Goal: Transaction & Acquisition: Purchase product/service

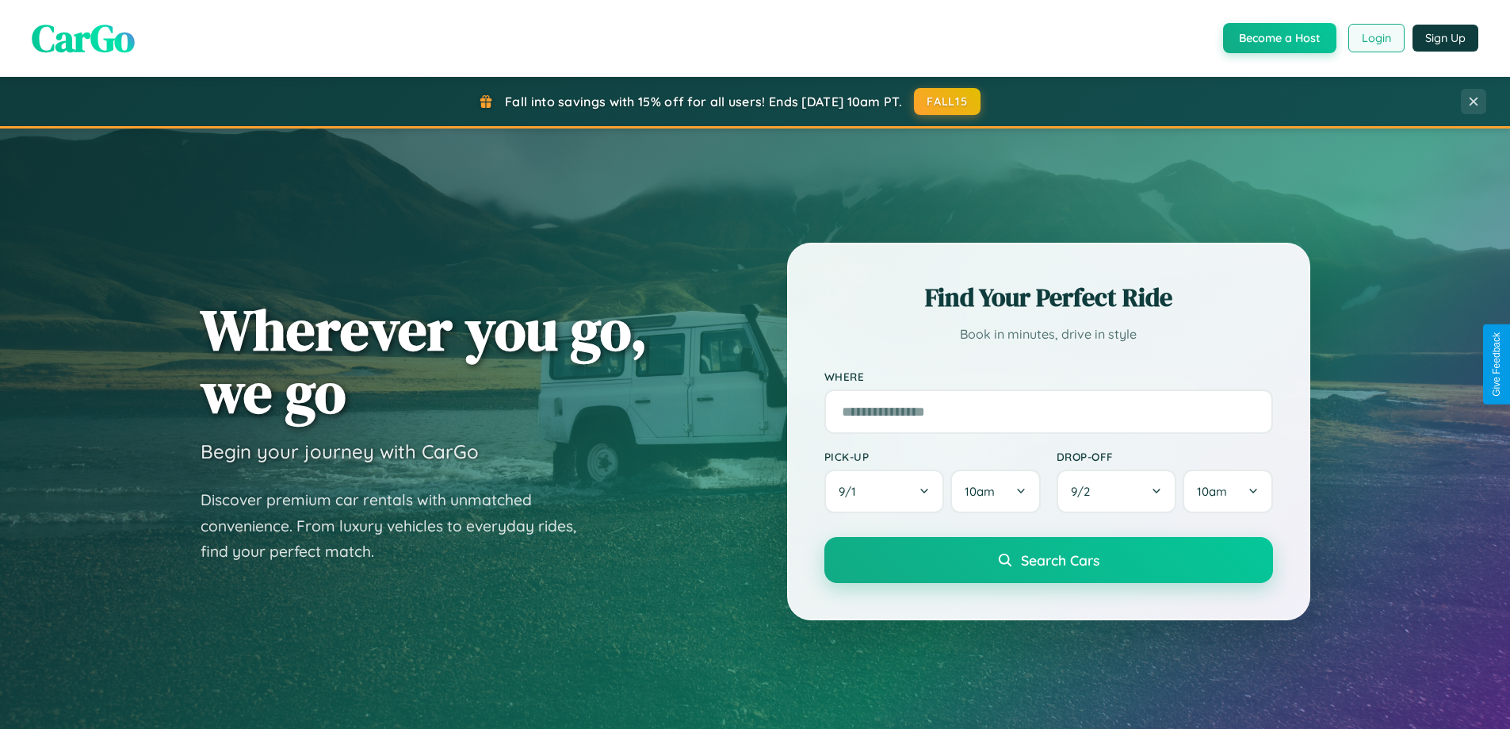
click at [1376, 38] on button "Login" at bounding box center [1377, 38] width 56 height 29
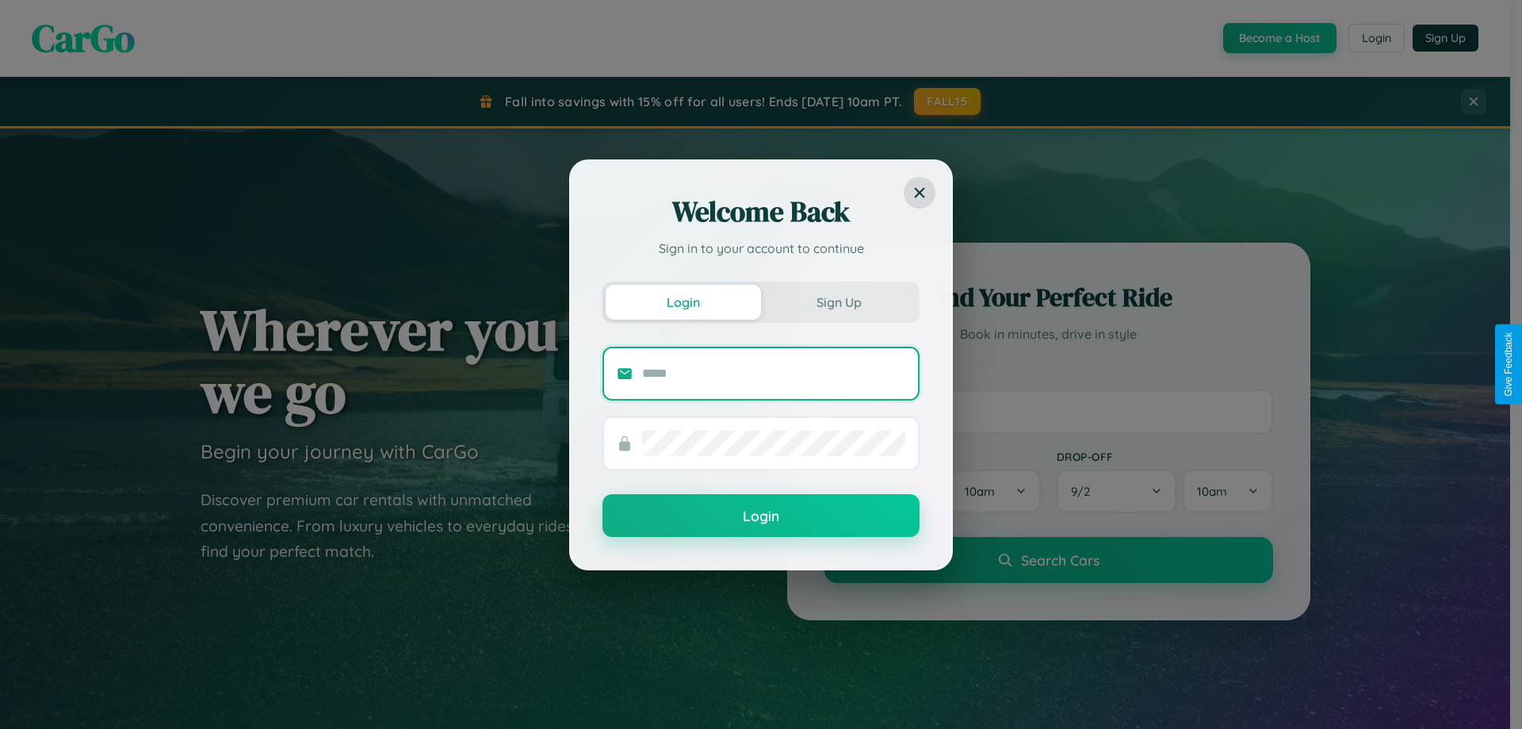
click at [774, 373] on input "text" at bounding box center [773, 373] width 263 height 25
type input "**********"
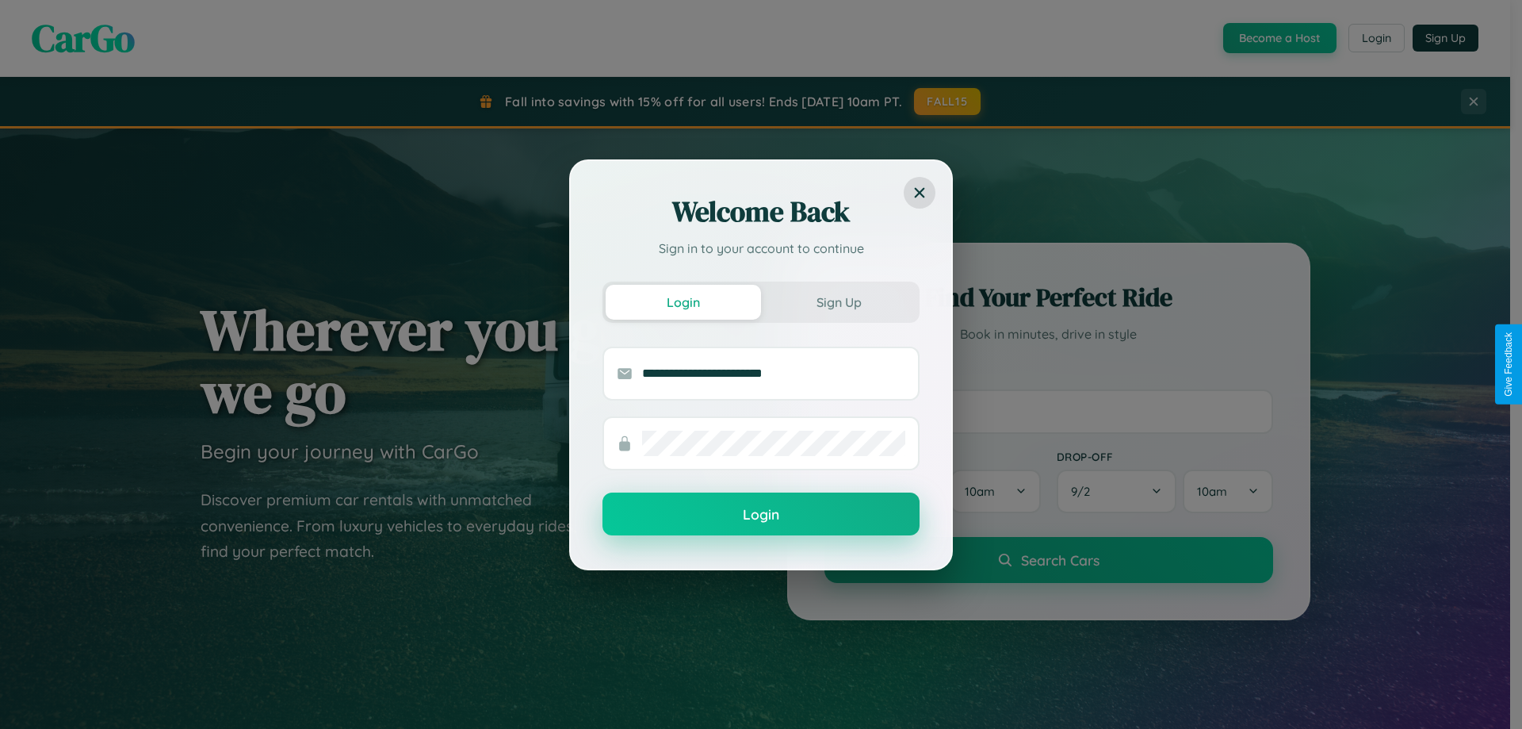
click at [761, 514] on button "Login" at bounding box center [761, 513] width 317 height 43
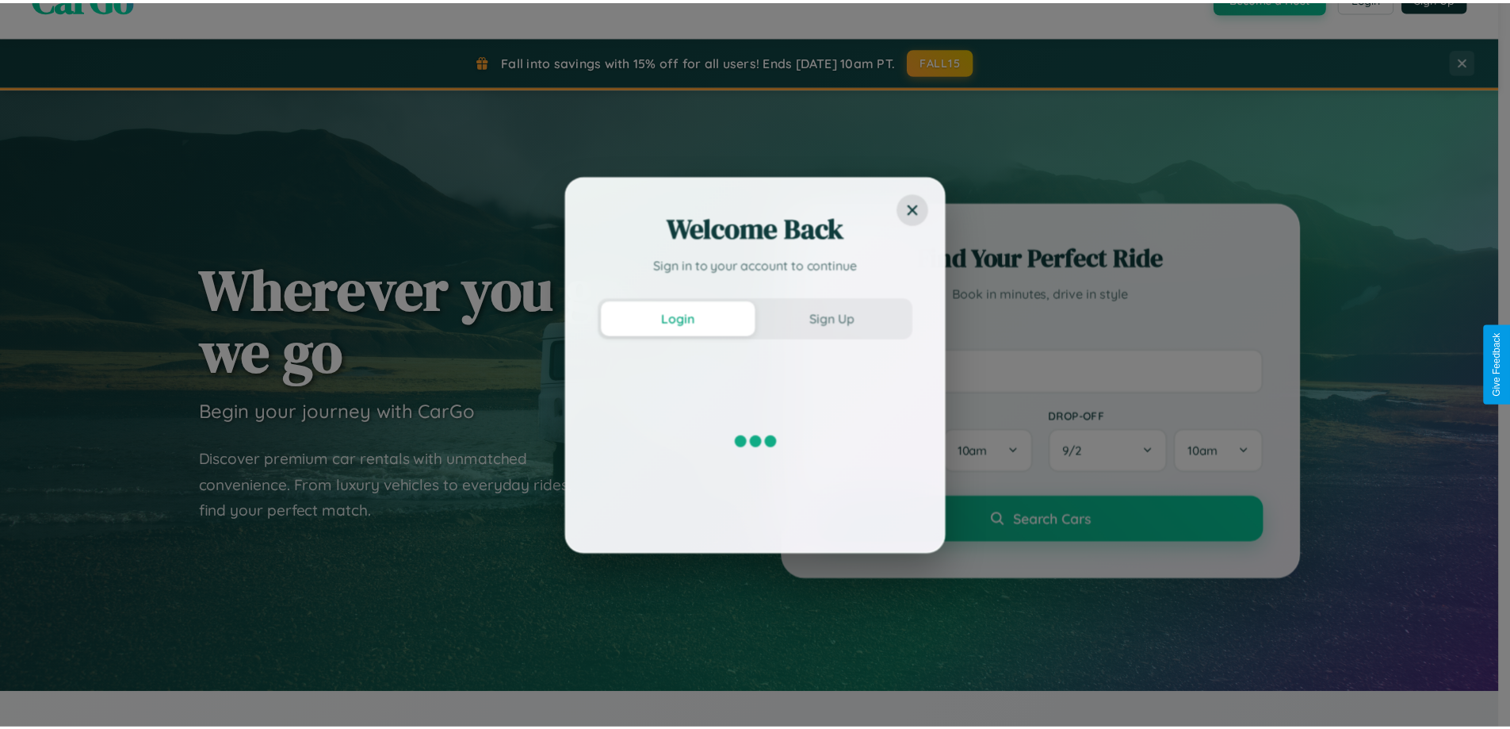
scroll to position [683, 0]
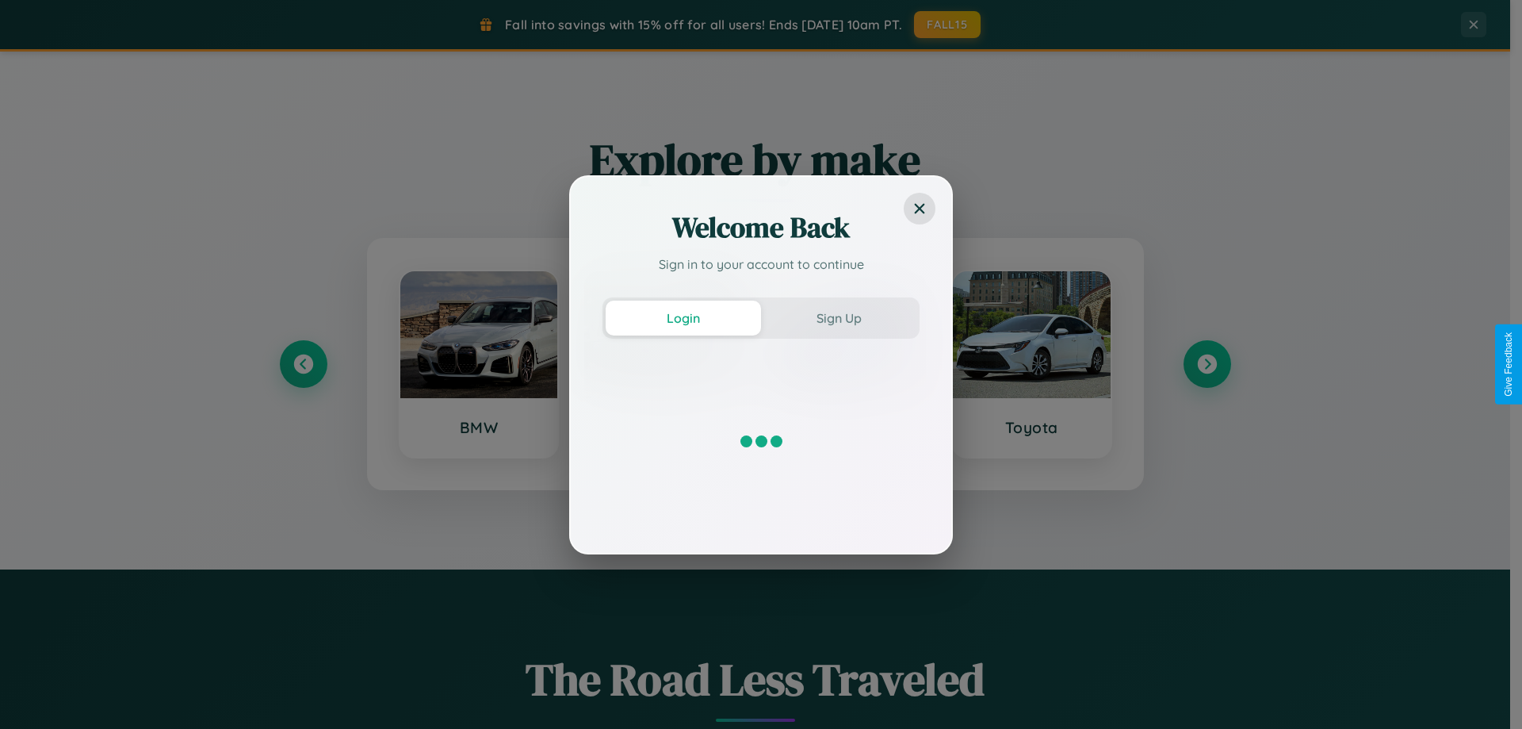
click at [1207, 364] on div "Welcome Back Sign in to your account to continue Login Sign Up" at bounding box center [761, 364] width 1522 height 729
click at [303, 364] on div "Welcome Back Sign in to your account to continue Login Sign Up" at bounding box center [761, 364] width 1522 height 729
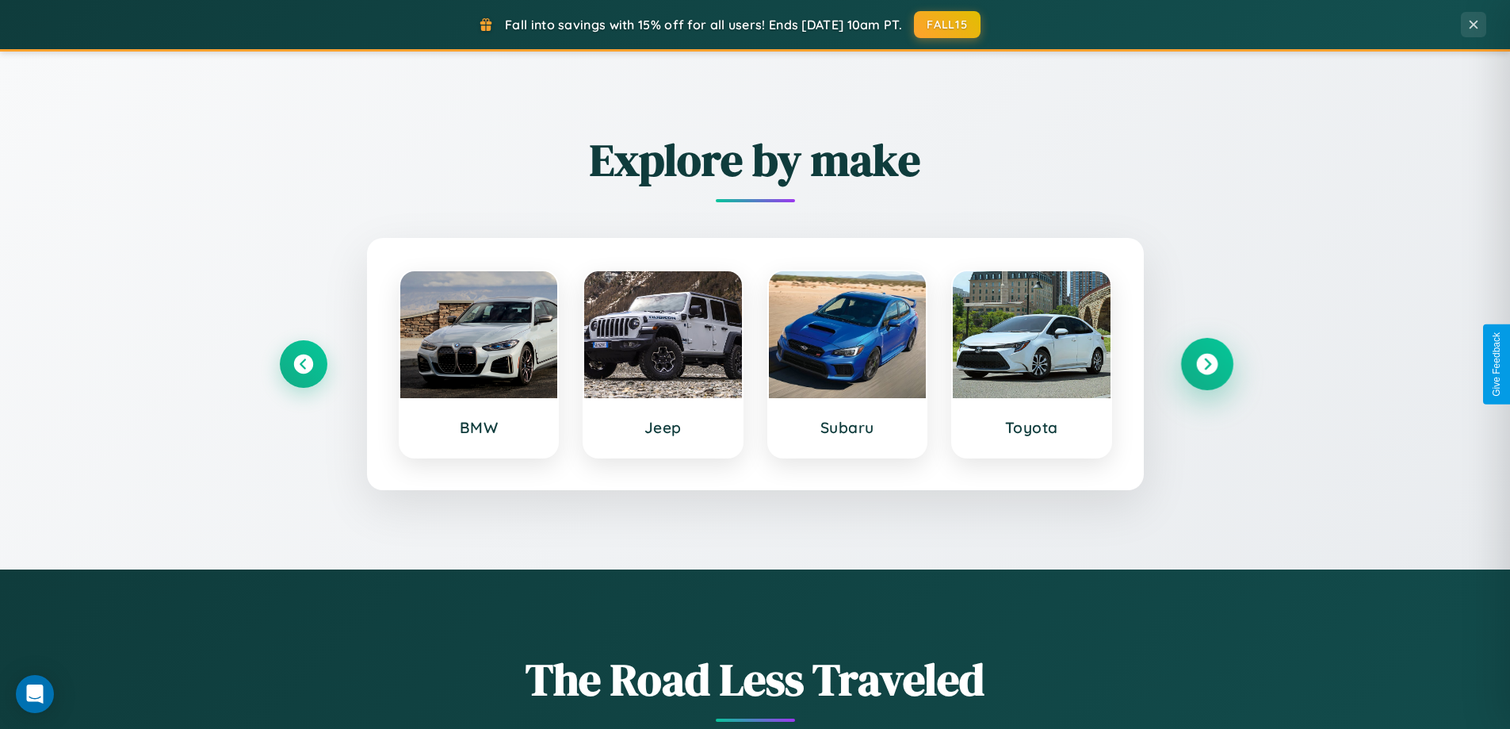
click at [1207, 364] on icon at bounding box center [1206, 364] width 21 height 21
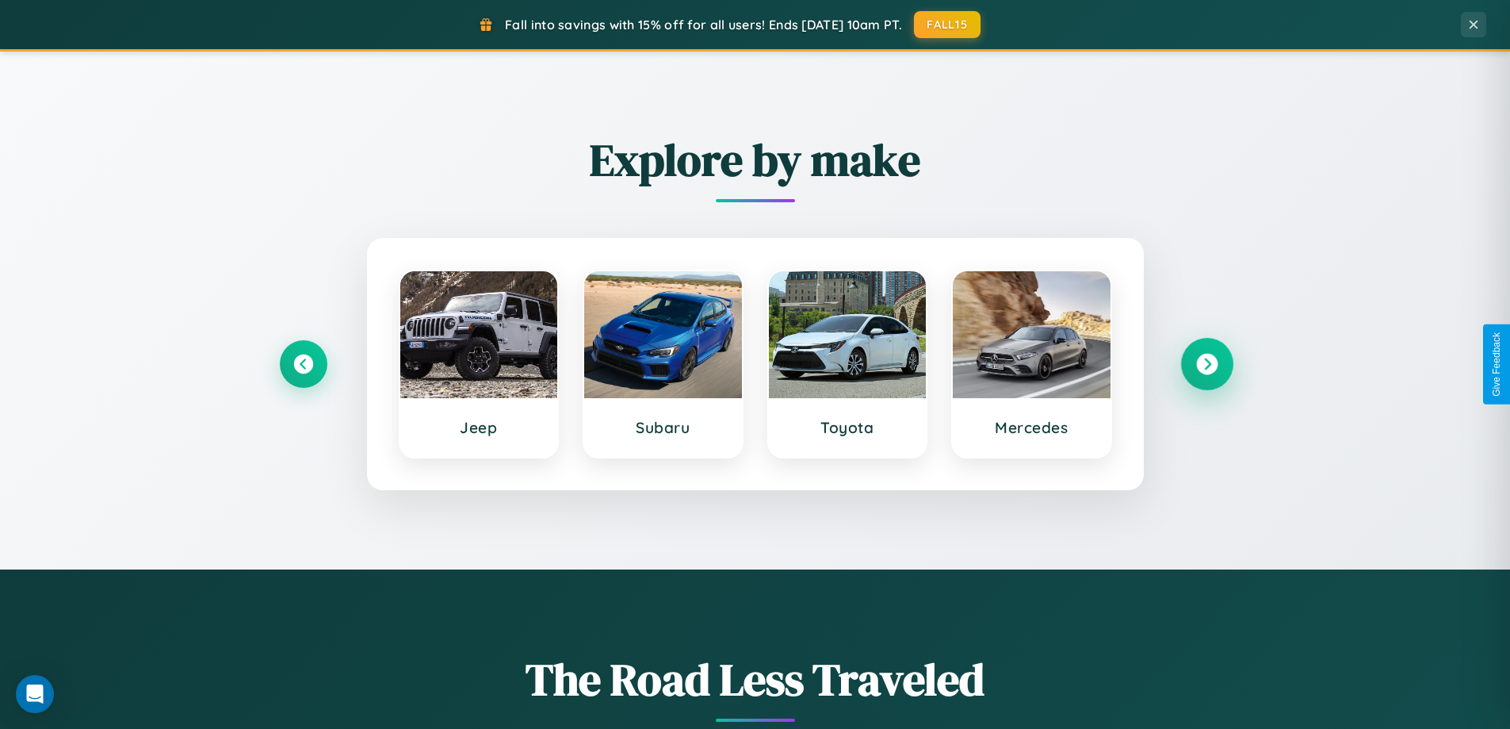
click at [1207, 364] on icon at bounding box center [1206, 364] width 21 height 21
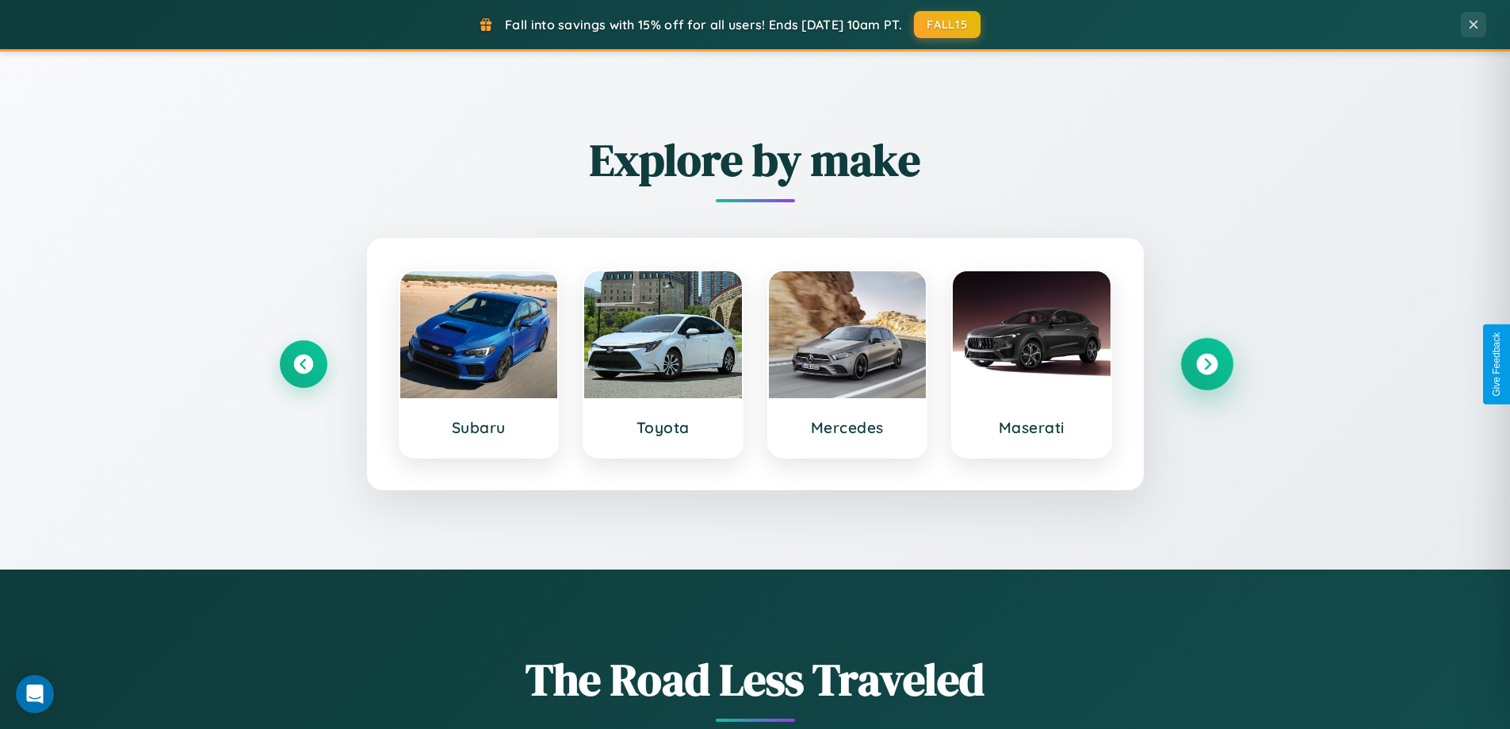
click at [1207, 364] on icon at bounding box center [1206, 364] width 21 height 21
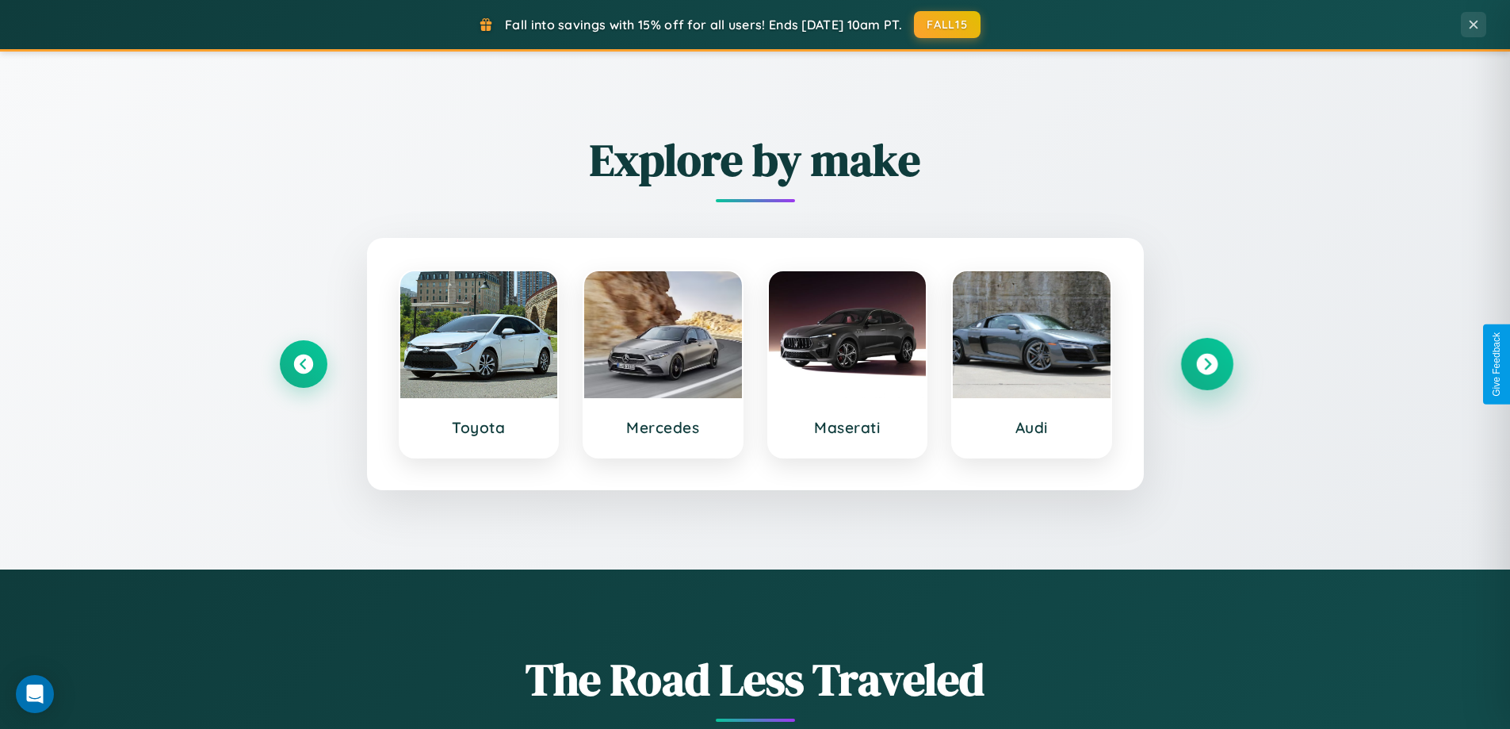
click at [1207, 364] on icon at bounding box center [1206, 364] width 21 height 21
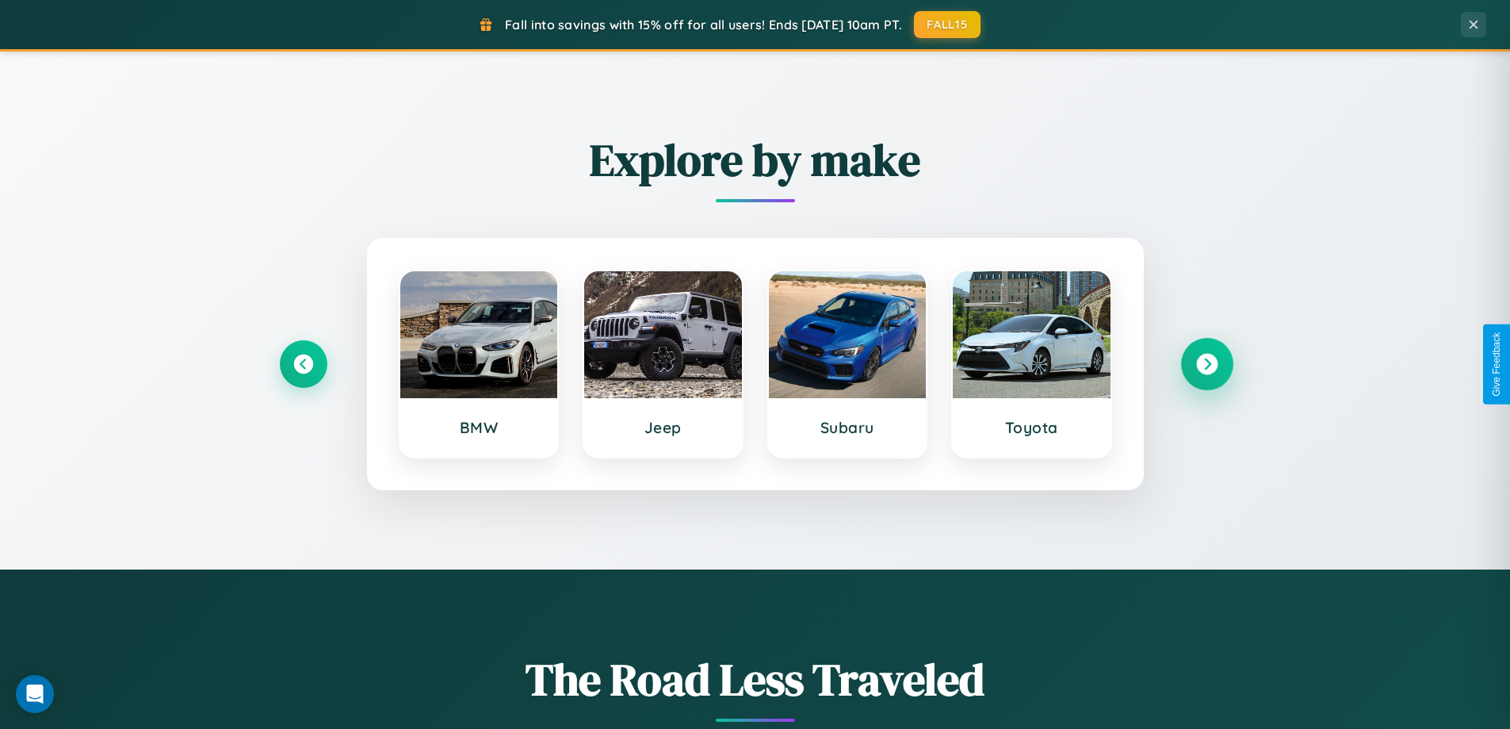
click at [1207, 364] on icon at bounding box center [1206, 364] width 21 height 21
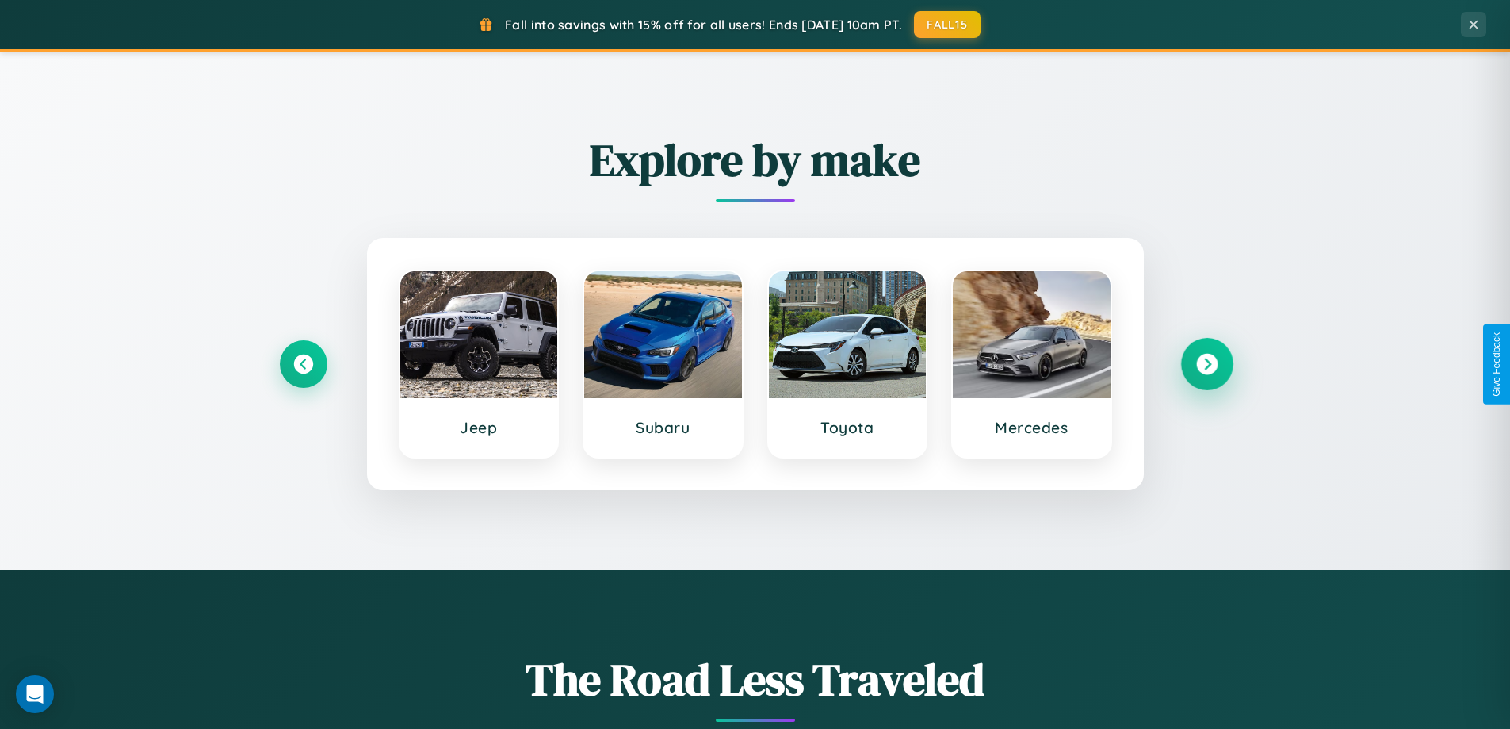
click at [1207, 364] on icon at bounding box center [1206, 364] width 21 height 21
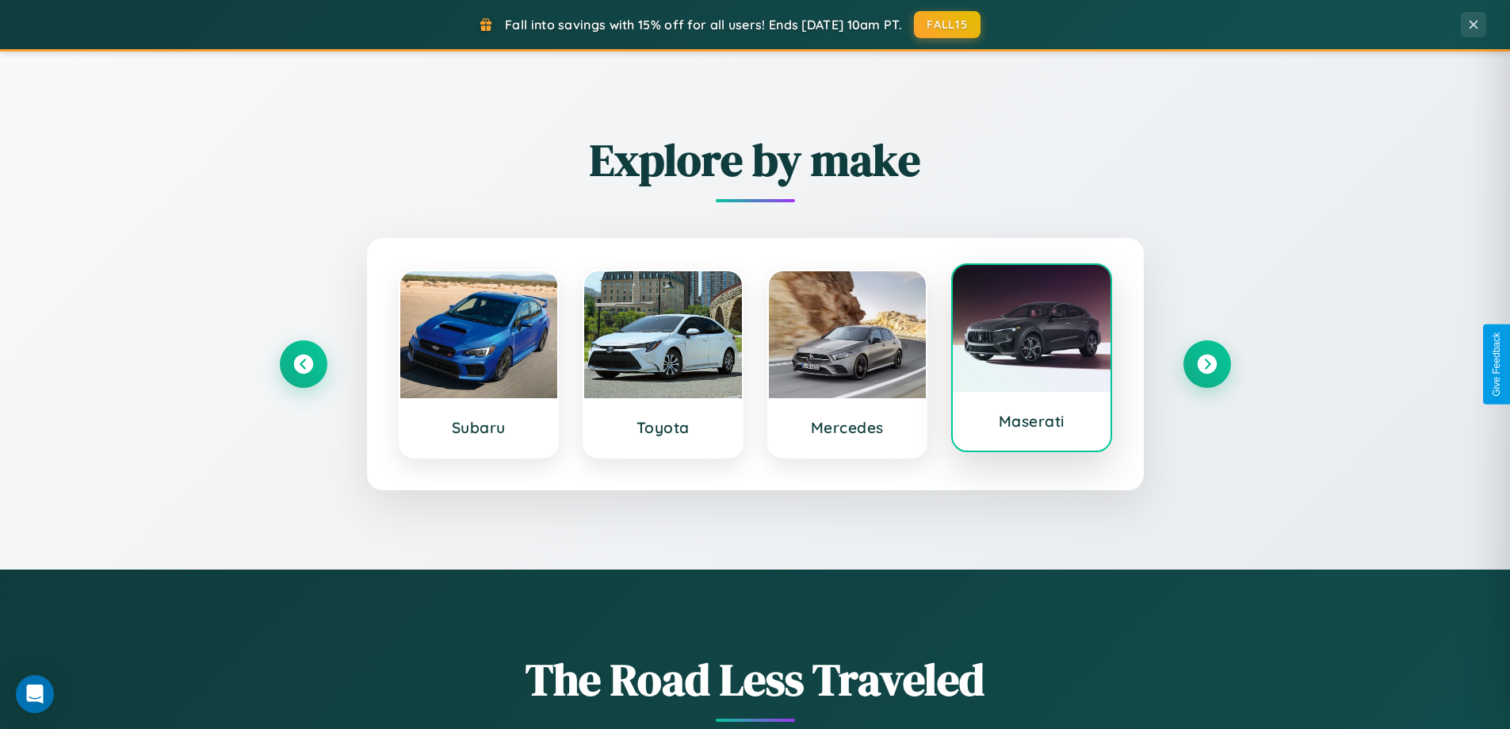
click at [1031, 359] on div at bounding box center [1032, 328] width 158 height 127
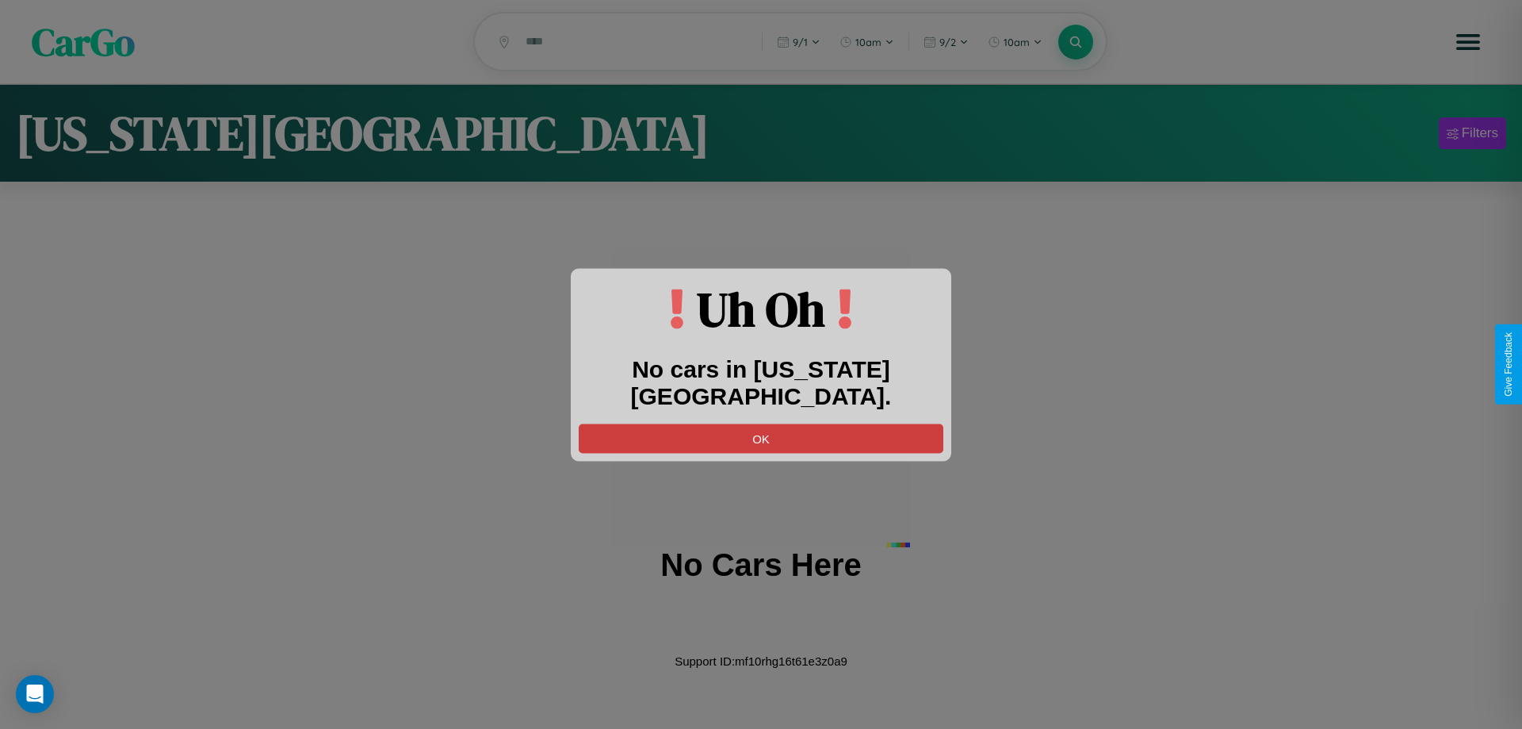
click at [761, 423] on button "OK" at bounding box center [761, 437] width 365 height 29
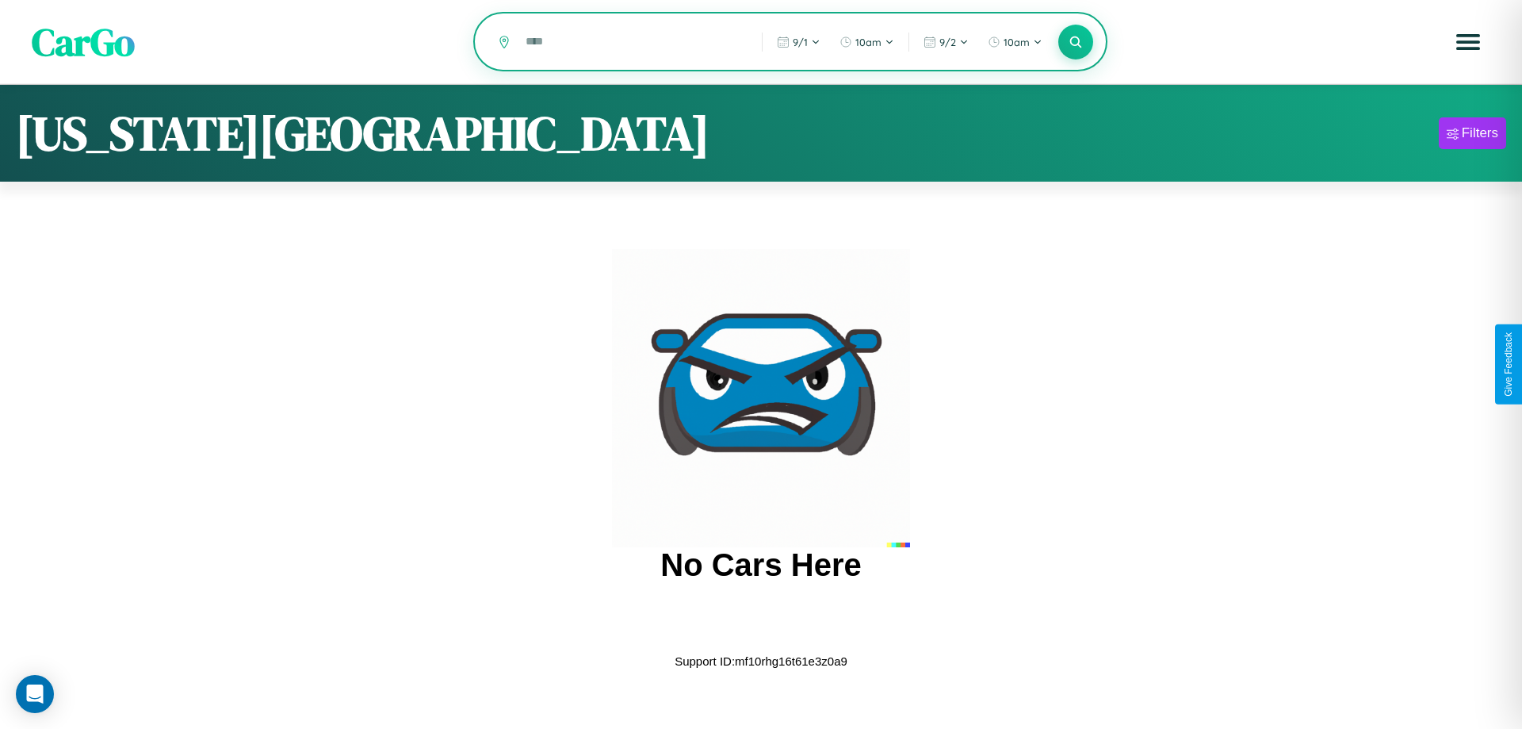
click at [632, 43] on input "text" at bounding box center [632, 42] width 228 height 28
type input "*"
click at [1076, 43] on icon at bounding box center [1075, 41] width 15 height 15
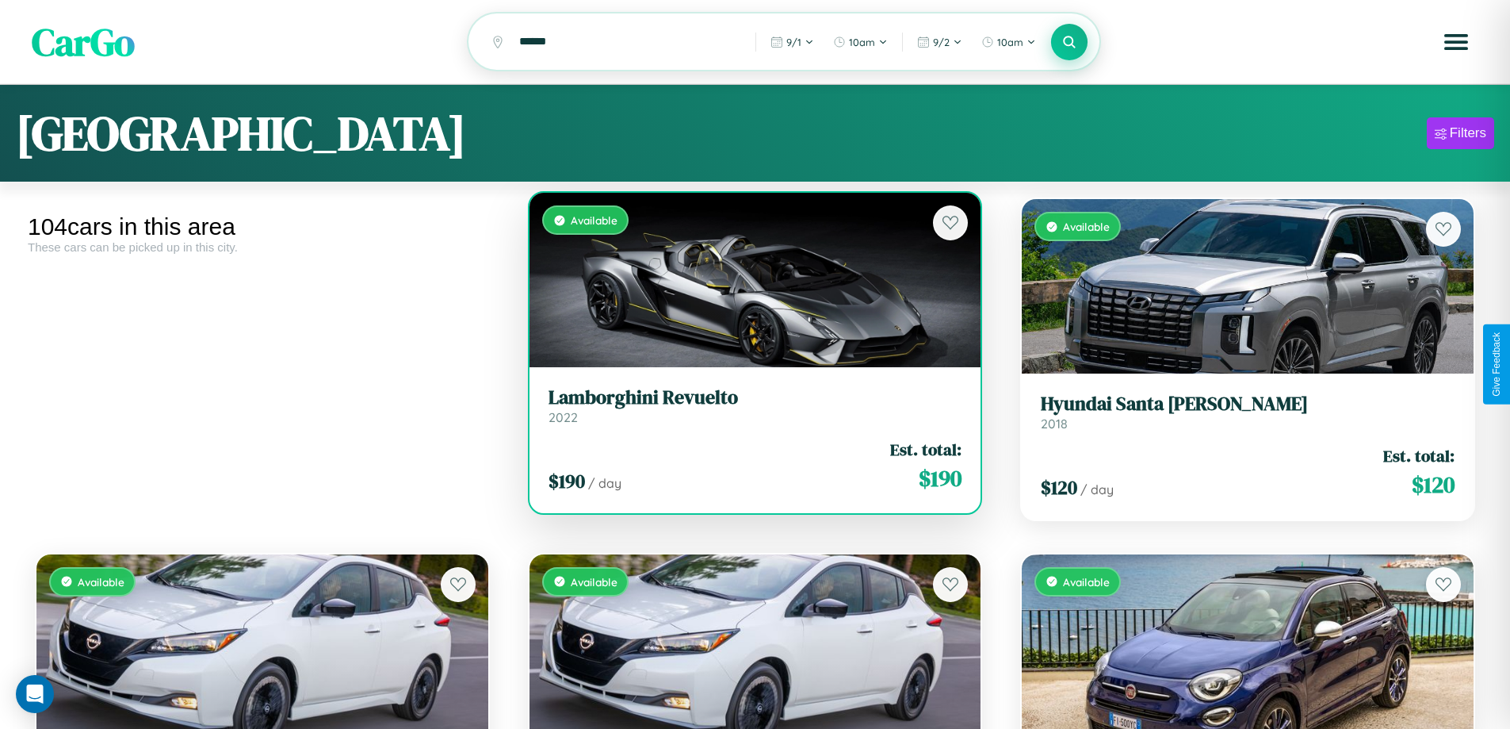
click at [748, 408] on h3 "Lamborghini Revuelto" at bounding box center [756, 397] width 414 height 23
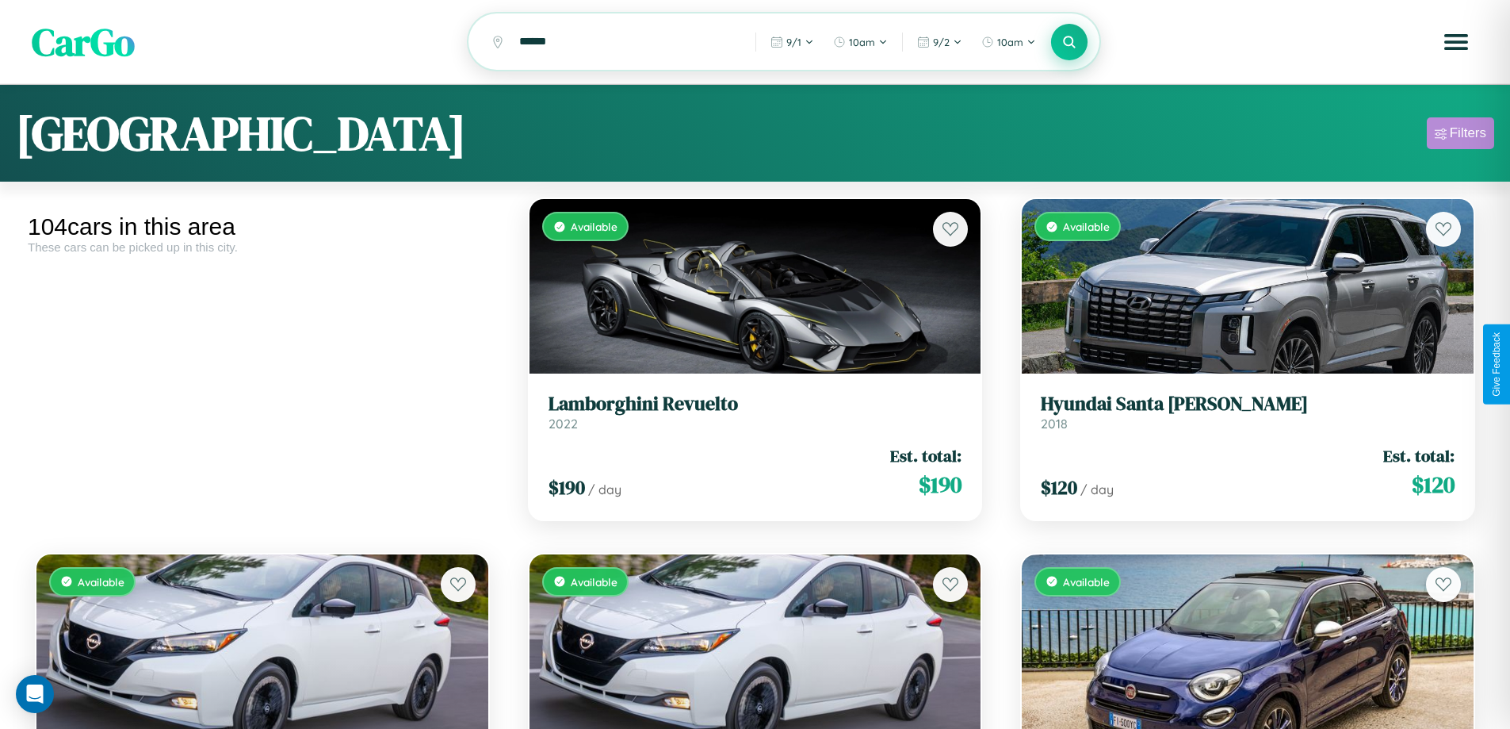
click at [1460, 136] on div "Filters" at bounding box center [1468, 133] width 36 height 16
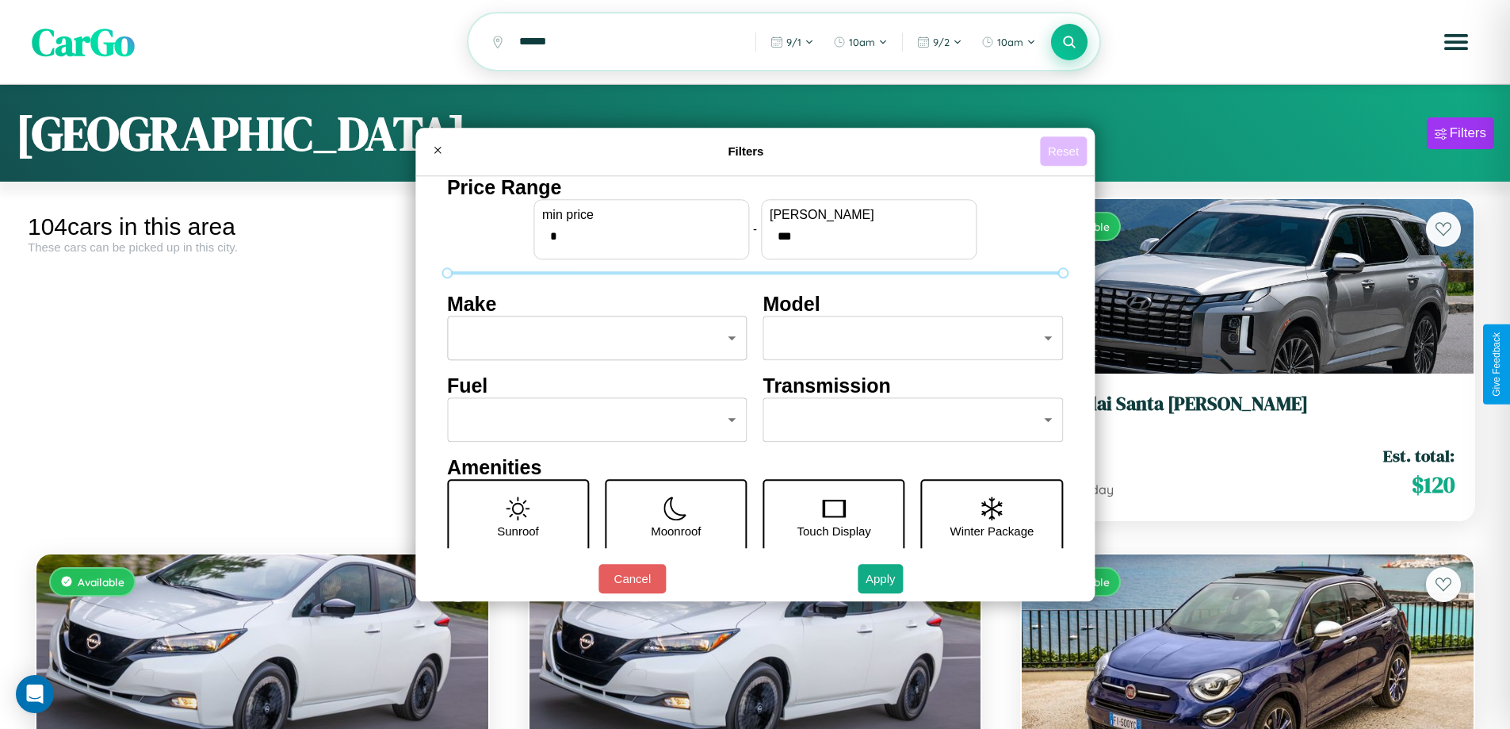
click at [1066, 151] on button "Reset" at bounding box center [1063, 150] width 47 height 29
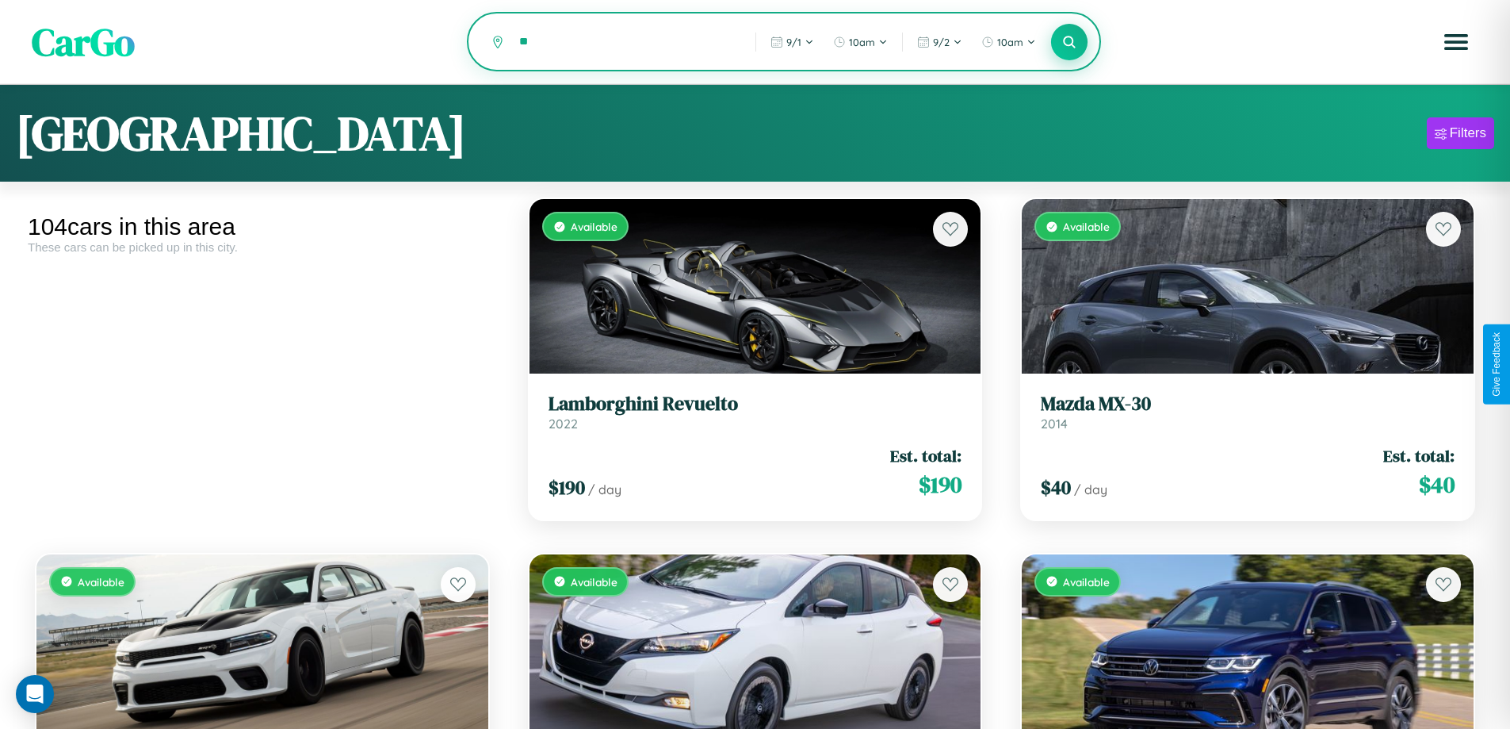
type input "*"
type input "********"
click at [1070, 43] on icon at bounding box center [1069, 41] width 15 height 15
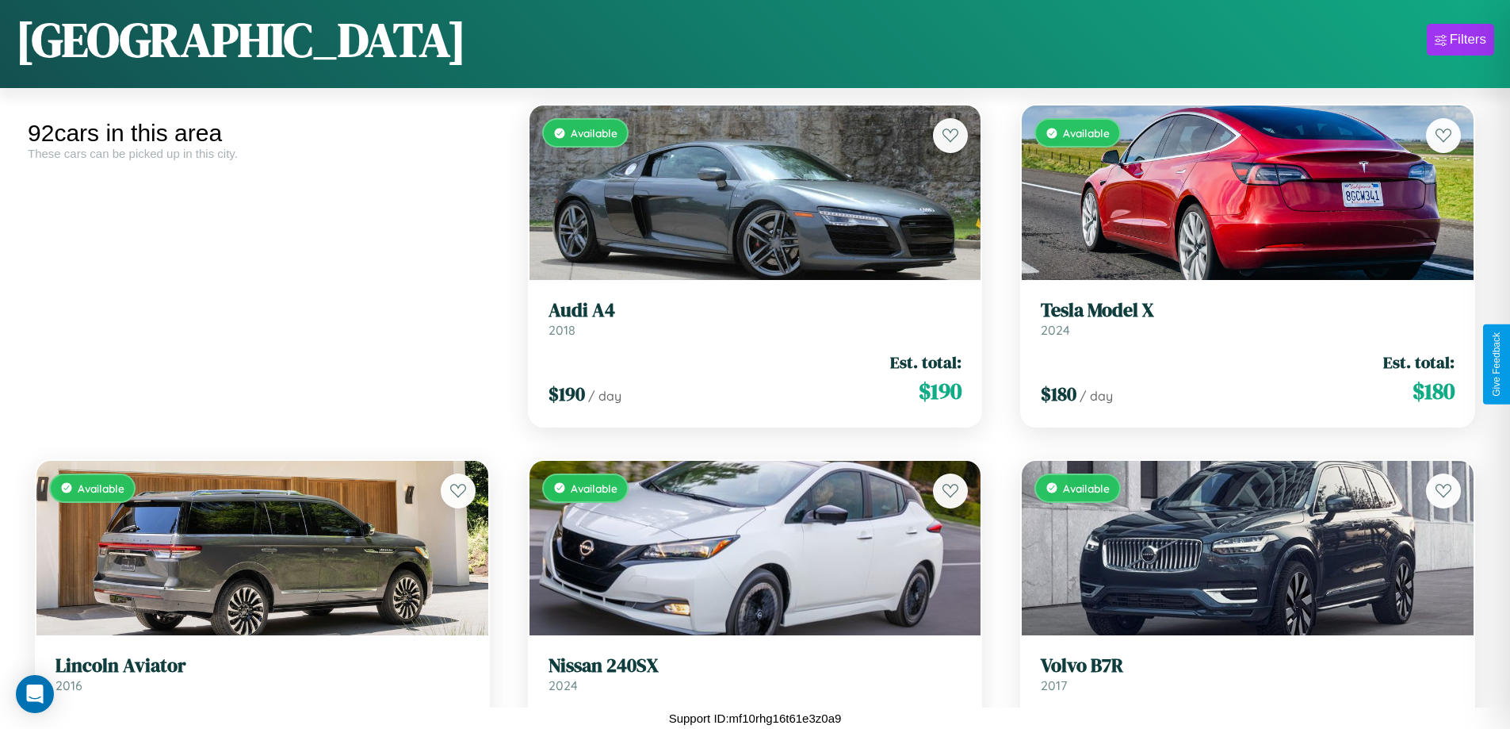
scroll to position [7679, 0]
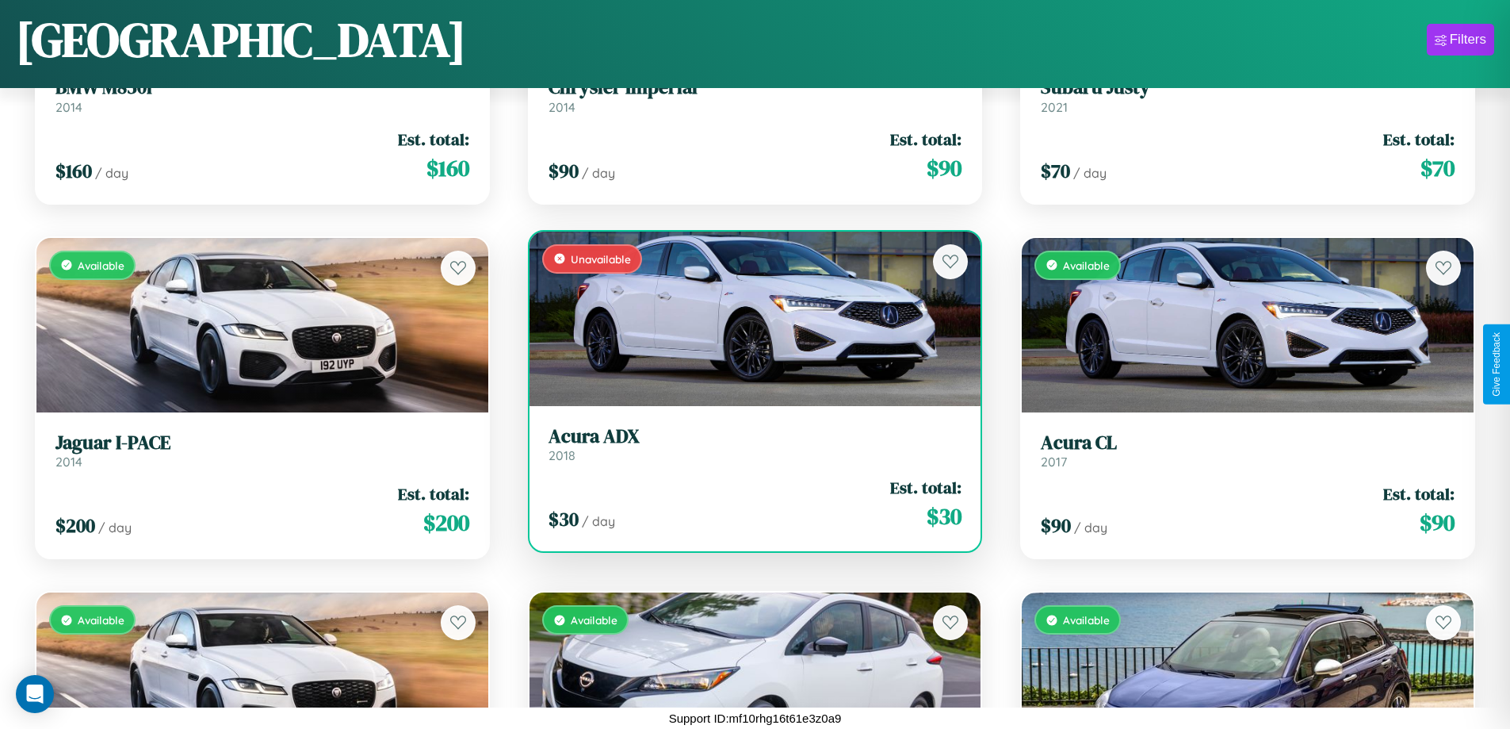
click at [748, 443] on h3 "Acura ADX" at bounding box center [756, 436] width 414 height 23
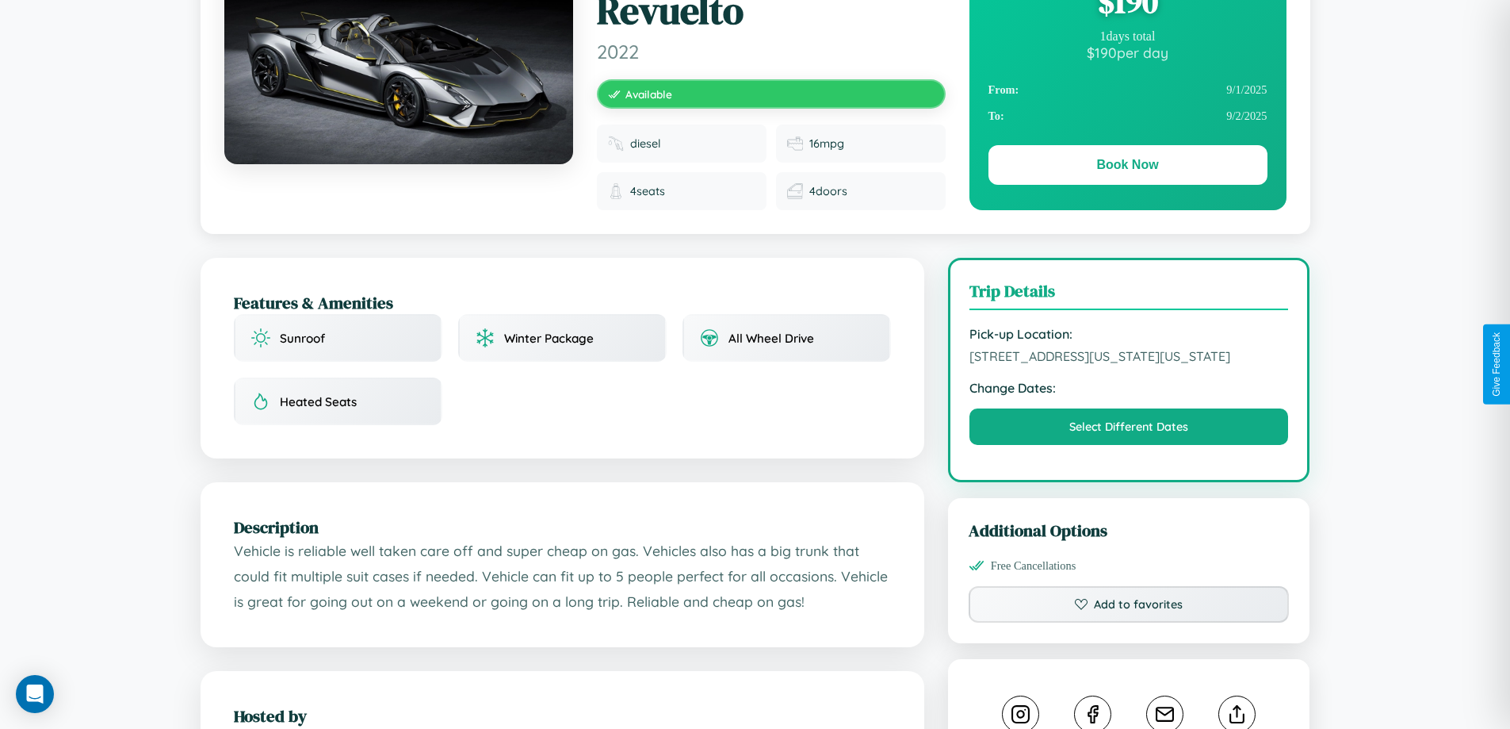
scroll to position [184, 0]
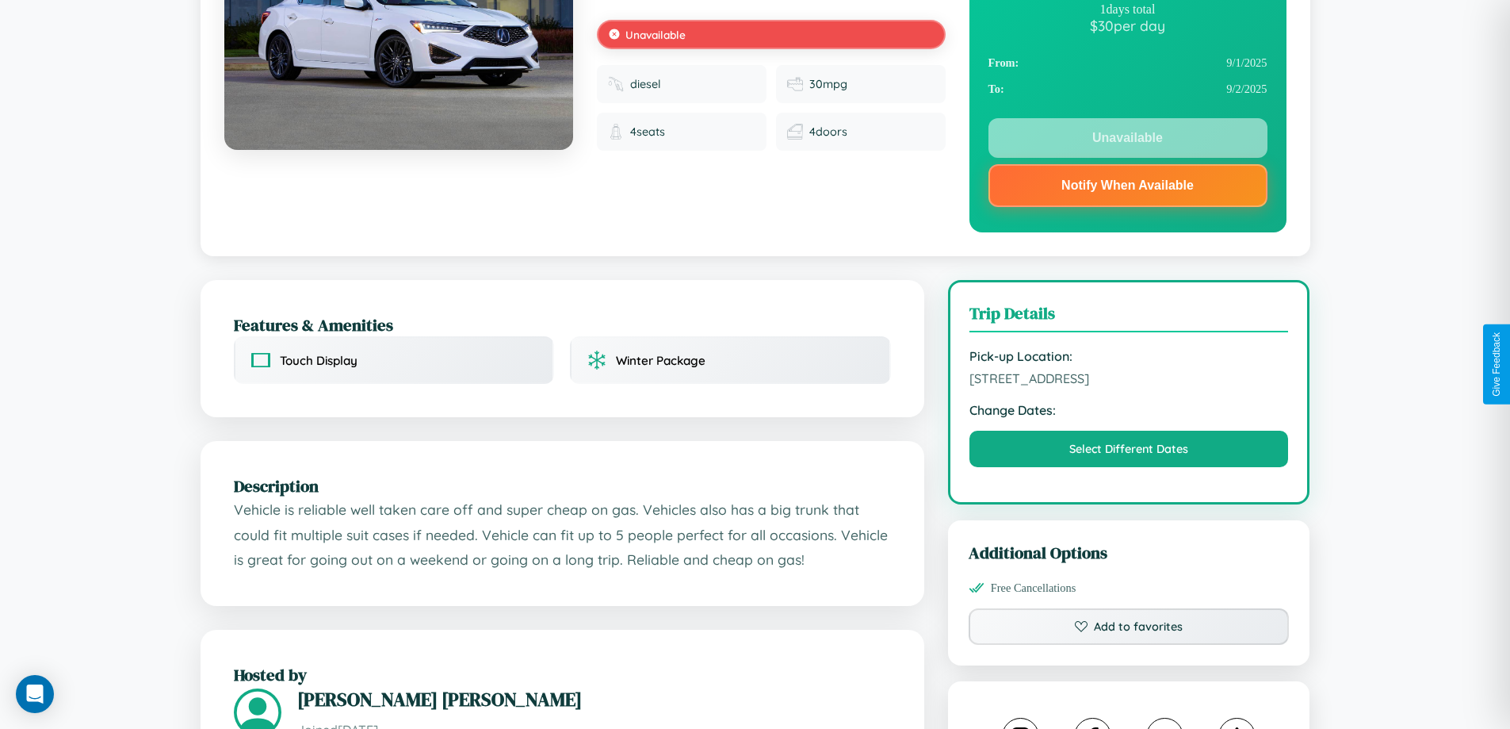
scroll to position [461, 0]
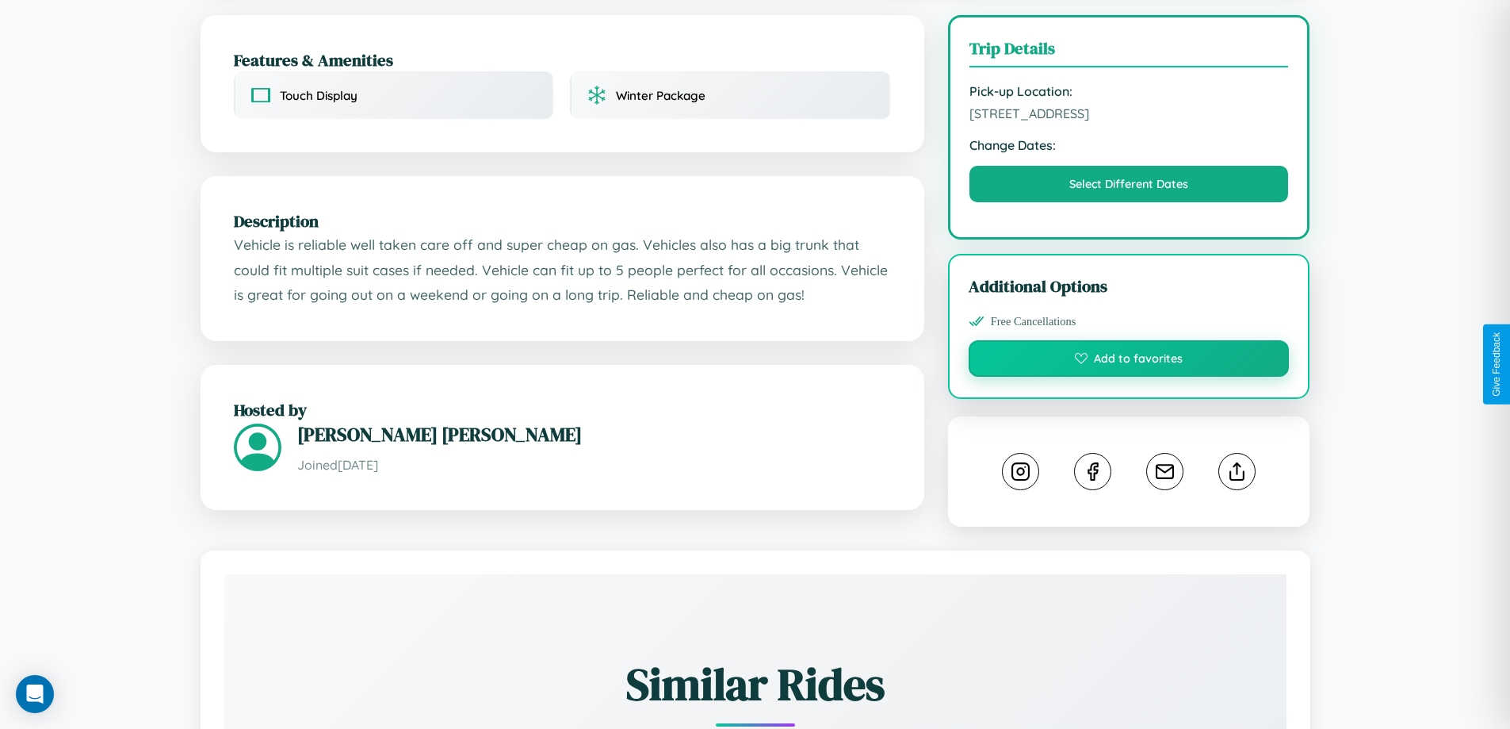
click at [1129, 361] on button "Add to favorites" at bounding box center [1129, 358] width 321 height 36
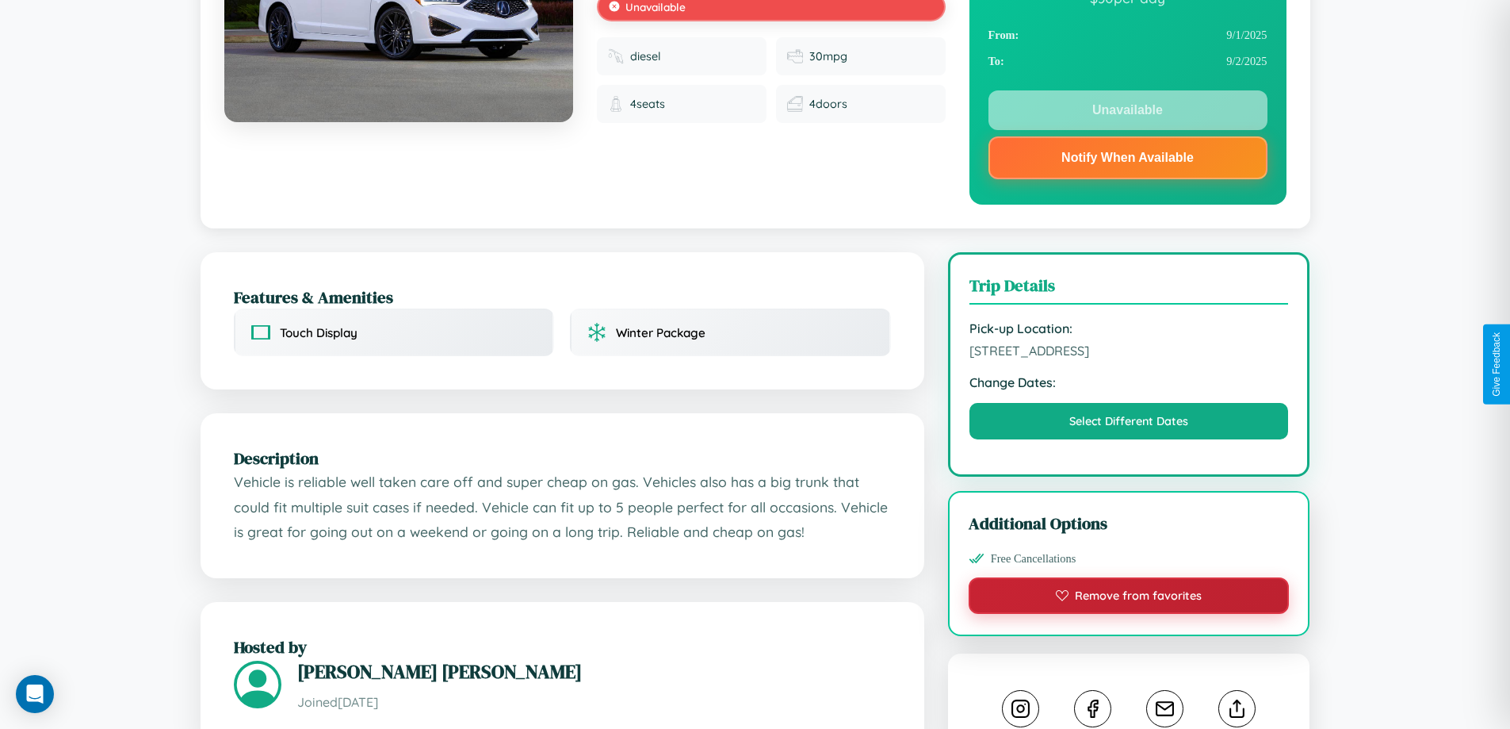
scroll to position [212, 0]
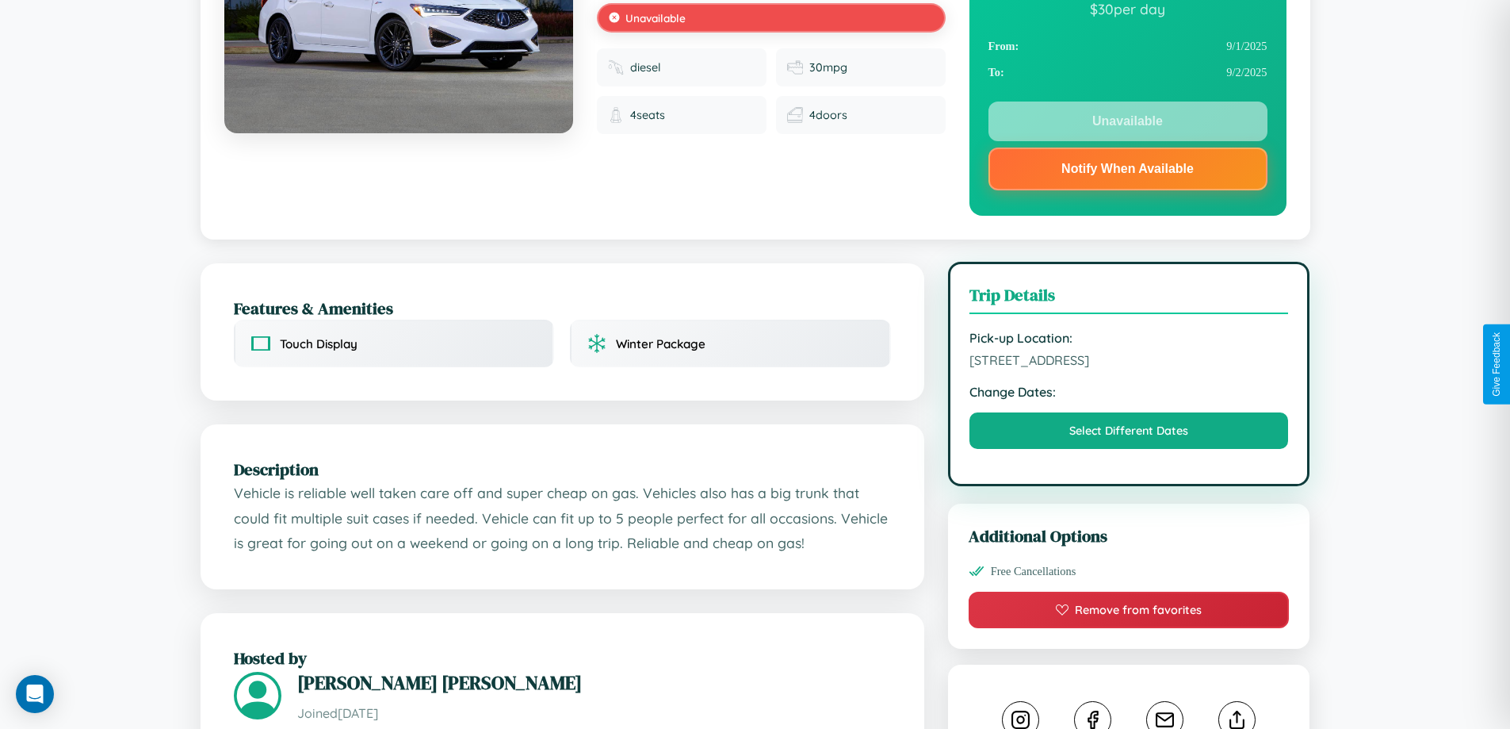
click at [1129, 362] on span "1244 Church Street Budapest 43407 Hungary" at bounding box center [1130, 360] width 320 height 16
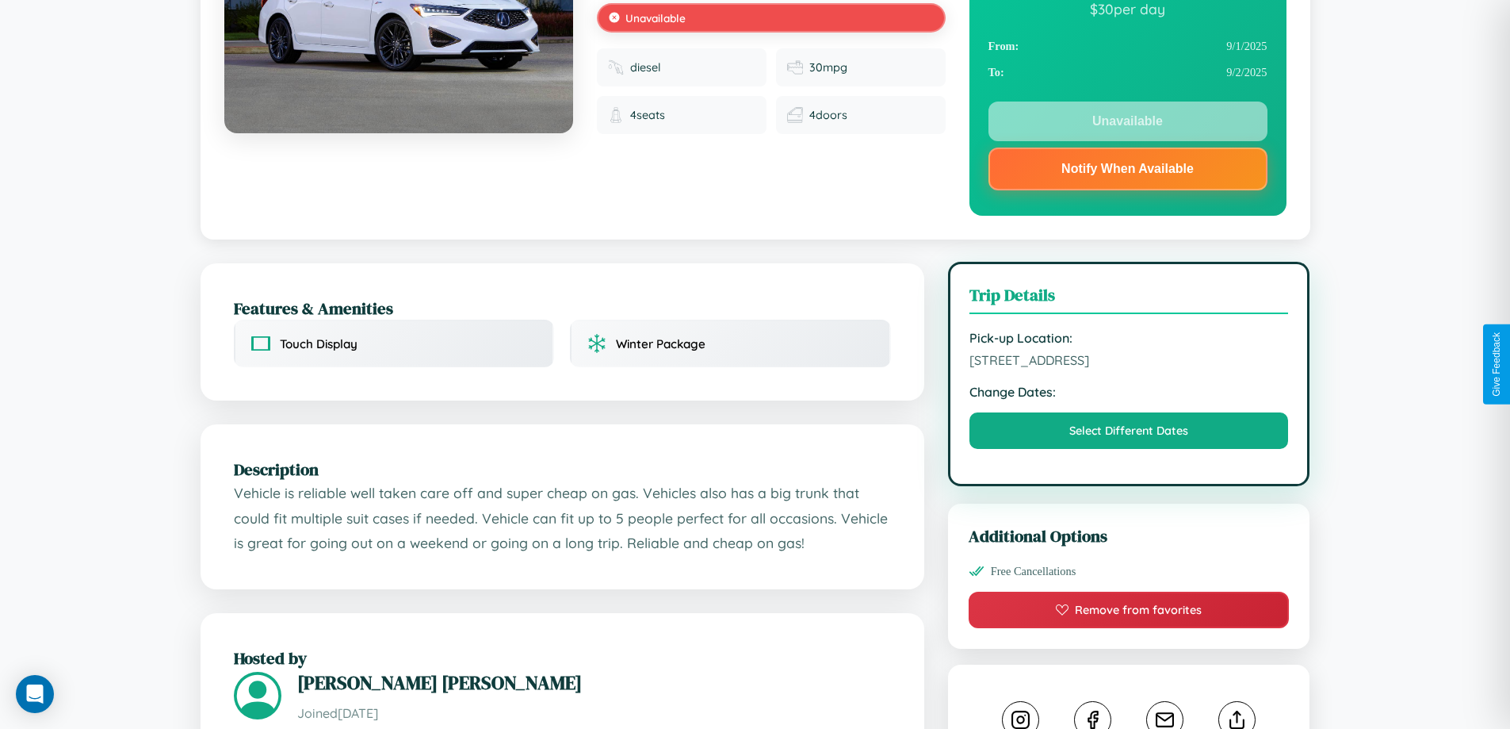
click at [1129, 362] on span "1244 Church Street Budapest 43407 Hungary" at bounding box center [1130, 360] width 320 height 16
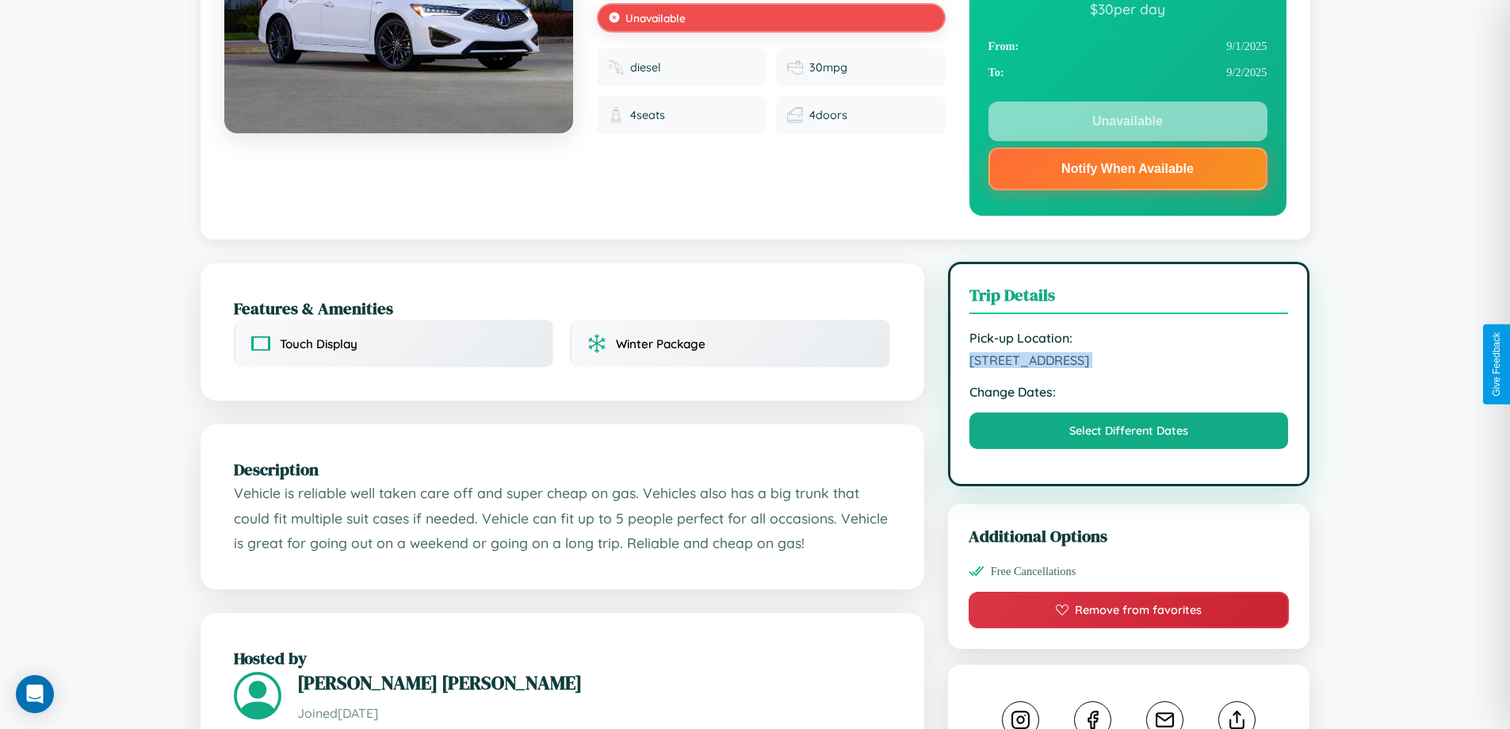
click at [1129, 362] on span "1244 Church Street Budapest 43407 Hungary" at bounding box center [1130, 360] width 320 height 16
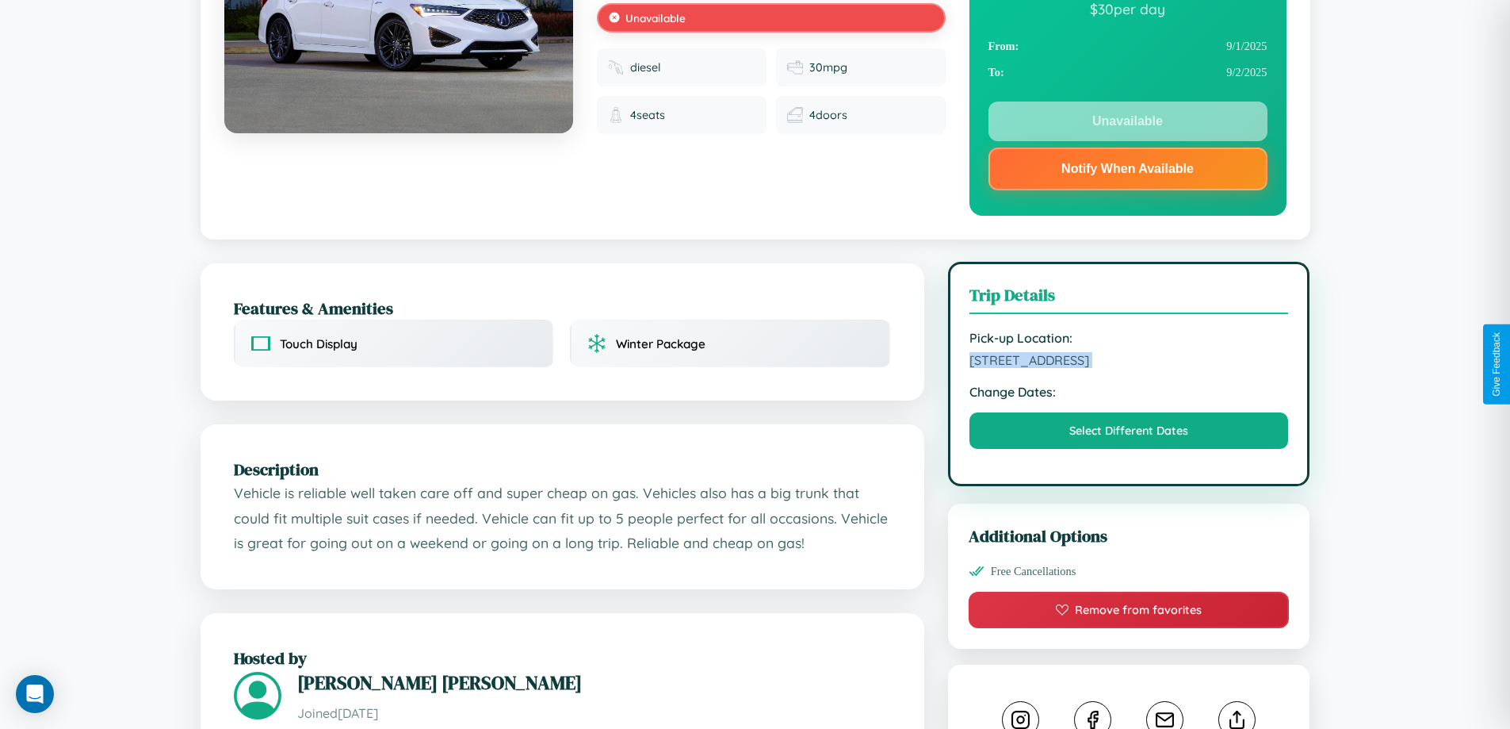
click at [1129, 362] on span "1244 Church Street Budapest 43407 Hungary" at bounding box center [1130, 360] width 320 height 16
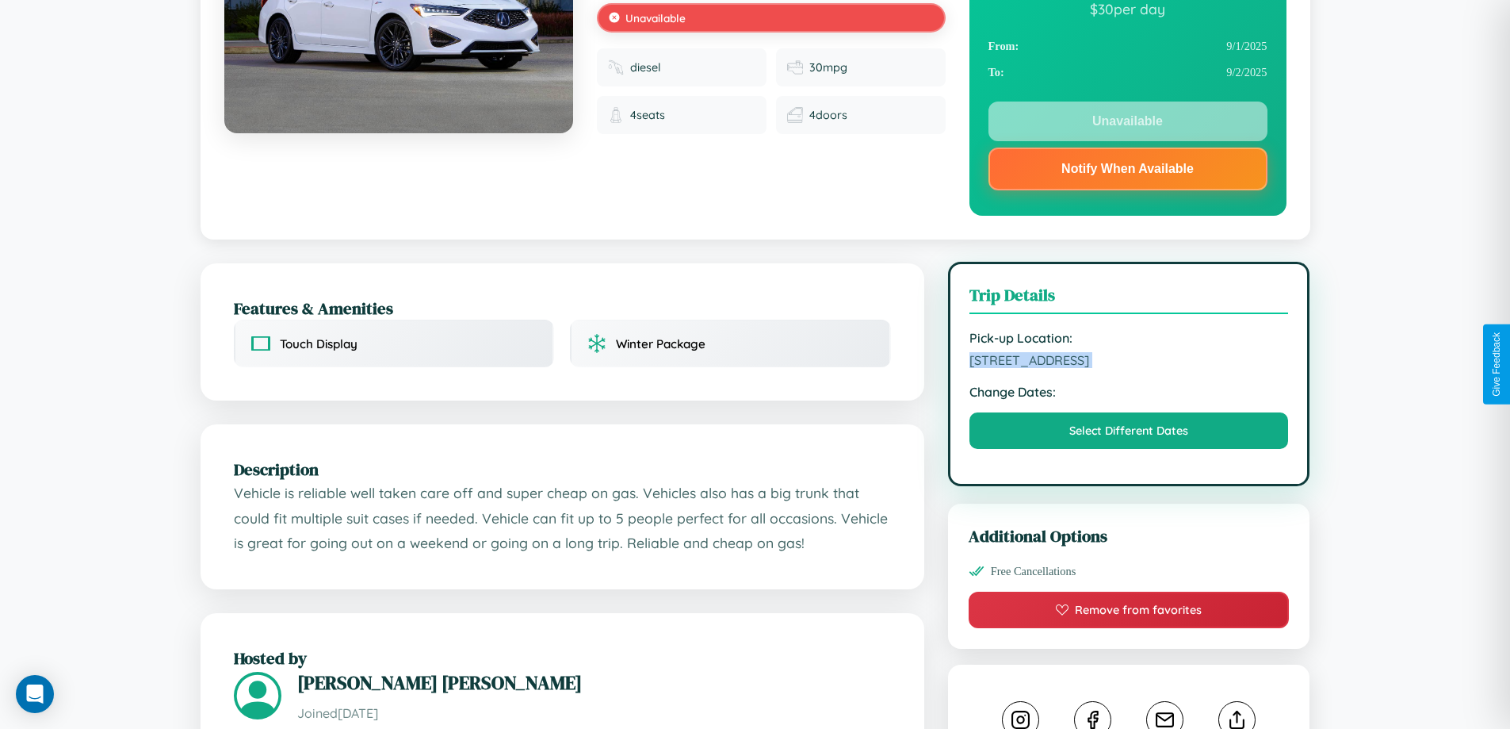
click at [1129, 362] on span "1244 Church Street Budapest 43407 Hungary" at bounding box center [1130, 360] width 320 height 16
